Goal: Navigation & Orientation: Go to known website

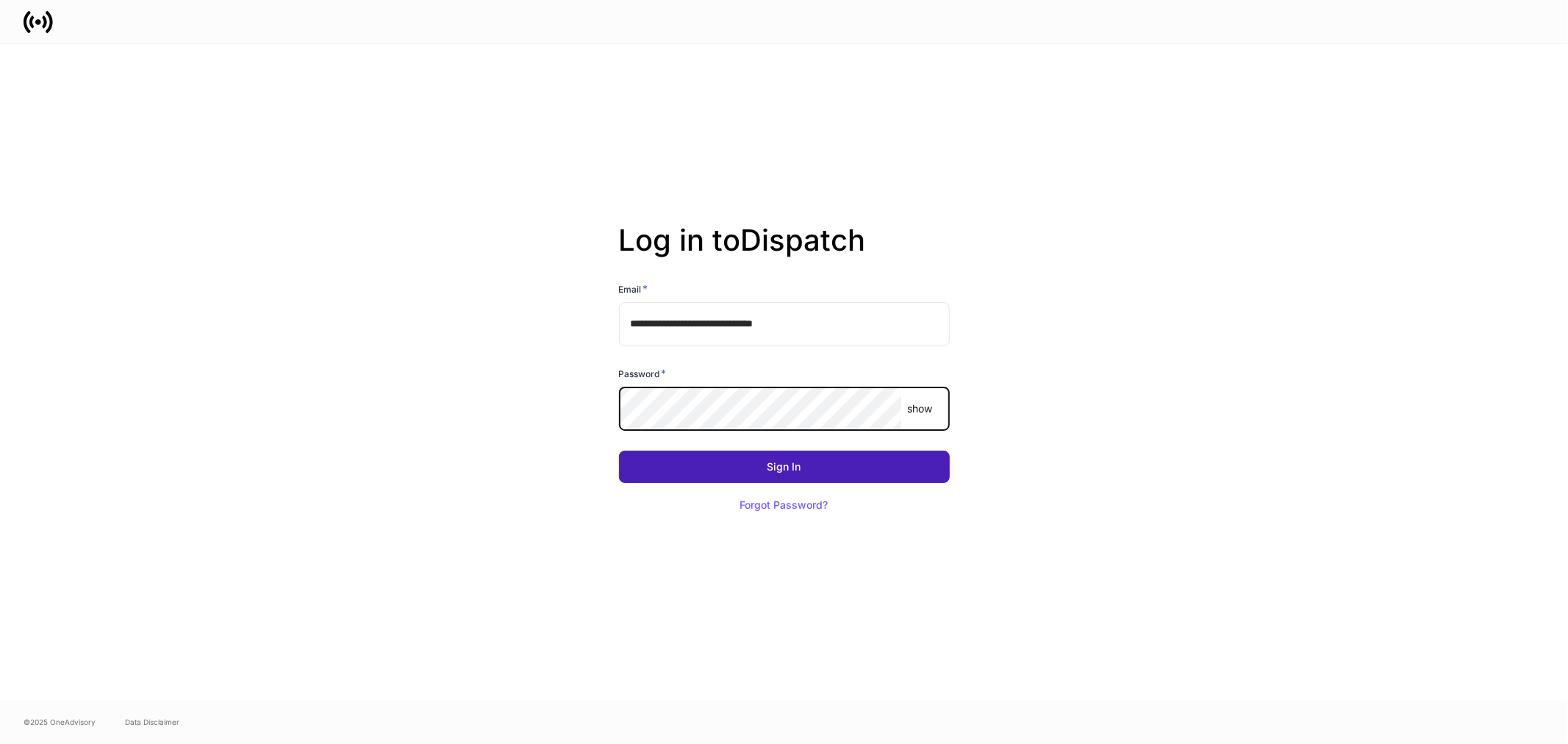
click at [814, 472] on button "Sign In" at bounding box center [784, 467] width 331 height 32
click at [821, 471] on button "Sign In" at bounding box center [784, 467] width 331 height 32
